Goal: Navigation & Orientation: Find specific page/section

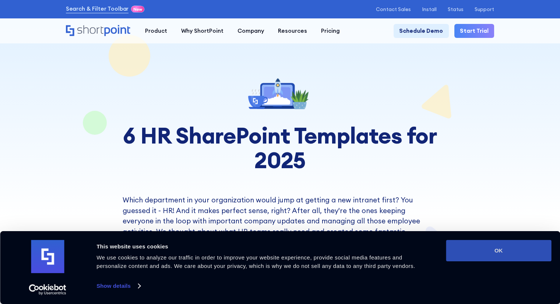
click at [522, 244] on button "OK" at bounding box center [498, 250] width 105 height 21
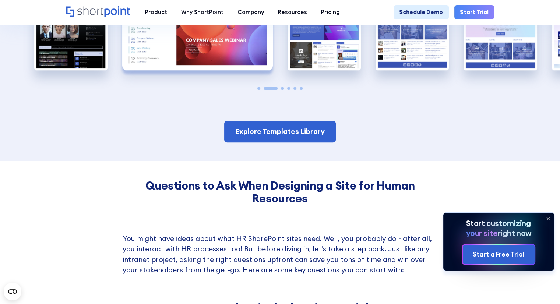
scroll to position [616, 0]
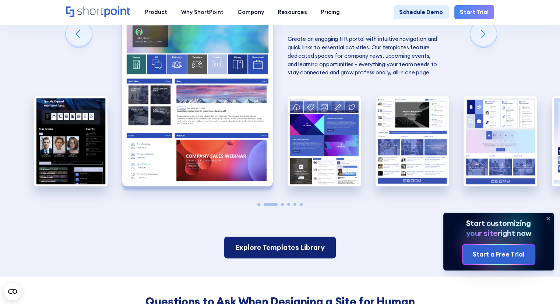
click at [262, 241] on link "Explore Templates Library" at bounding box center [280, 248] width 112 height 22
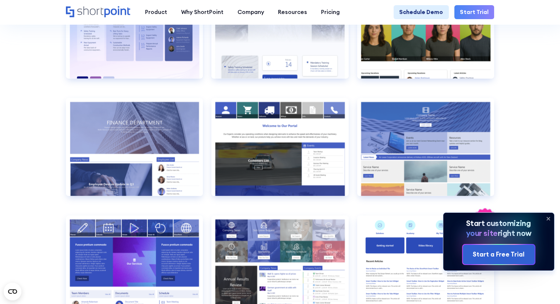
scroll to position [1285, 0]
